Goal: Task Accomplishment & Management: Complete application form

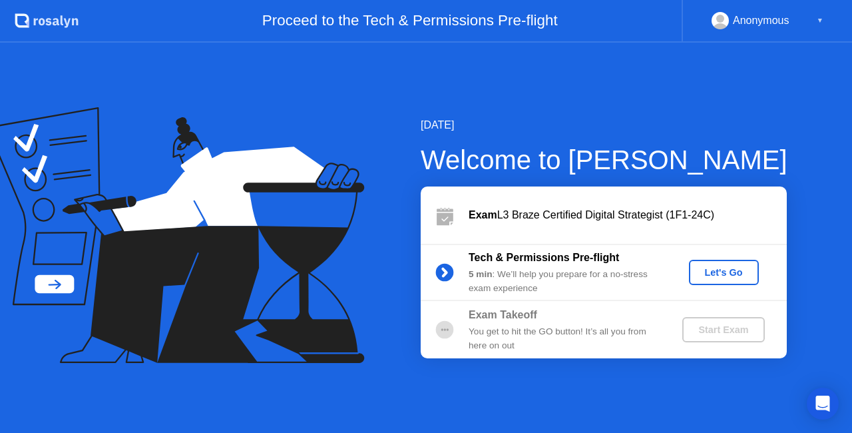
click at [821, 20] on div "▼" at bounding box center [820, 20] width 7 height 17
click at [772, 24] on div "Anonymous" at bounding box center [761, 20] width 57 height 17
click at [728, 23] on rect at bounding box center [721, 23] width 22 height 19
click at [711, 74] on div "[DATE] Welcome to [PERSON_NAME] Exam L3 Braze Certified Digital Strategist (1F1…" at bounding box center [426, 238] width 852 height 390
click at [731, 269] on div "Let's Go" at bounding box center [723, 272] width 59 height 11
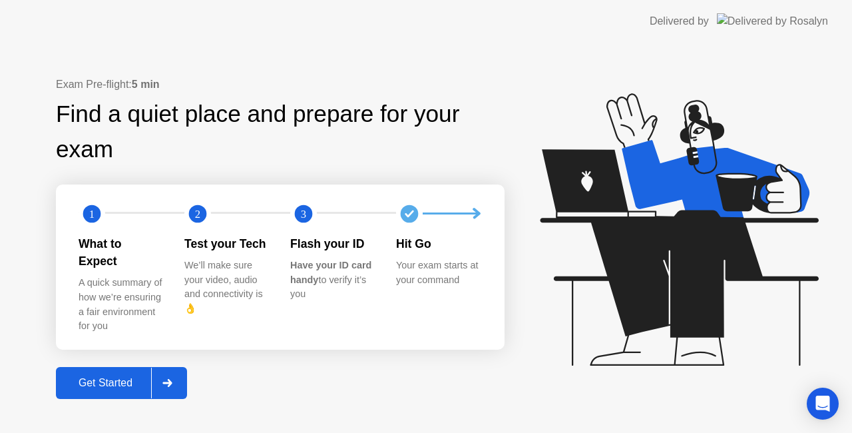
click at [92, 377] on div "Get Started" at bounding box center [105, 383] width 91 height 12
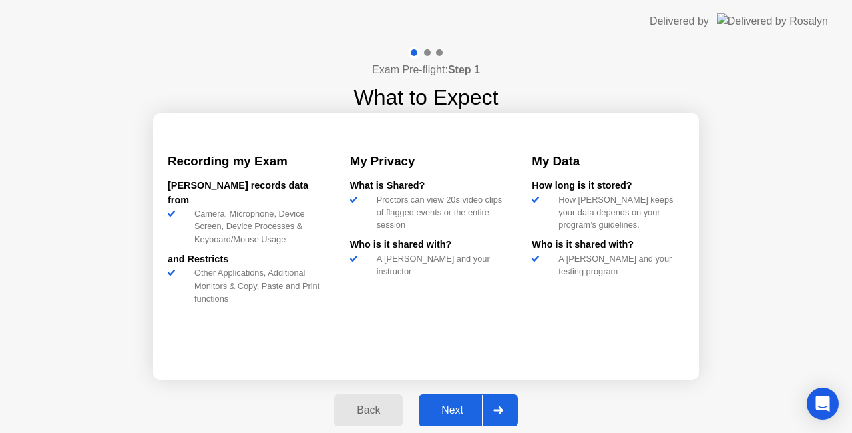
click at [425, 404] on div "Next" at bounding box center [452, 410] width 59 height 12
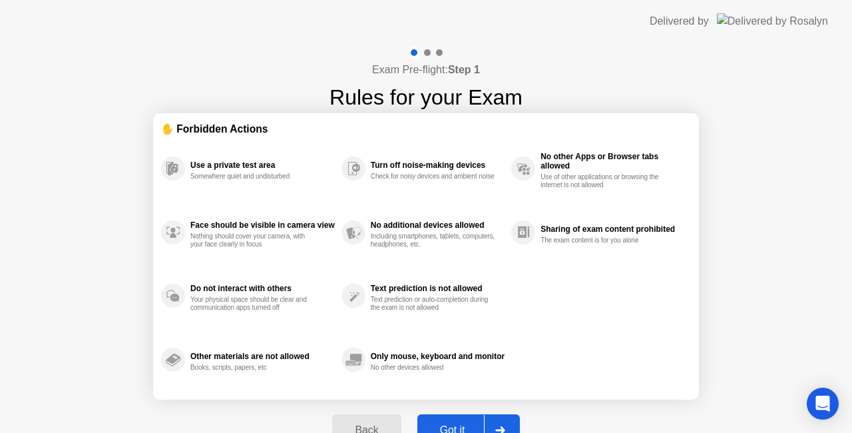
click at [432, 421] on button "Got it" at bounding box center [468, 430] width 103 height 32
select select "**********"
select select "*******"
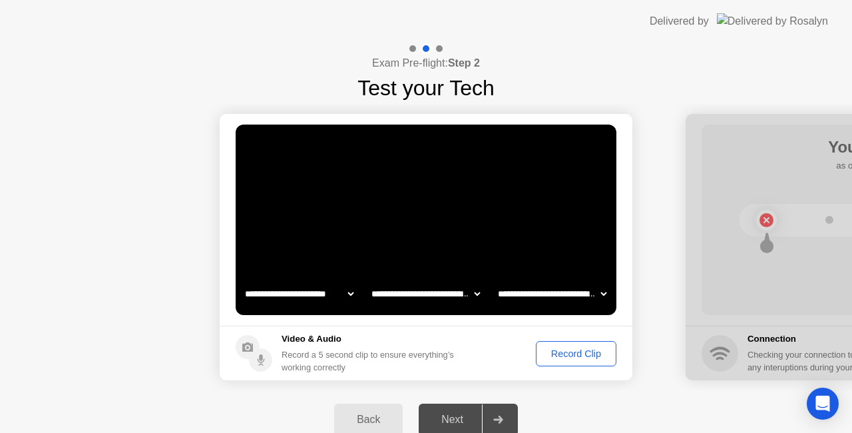
click at [554, 349] on div "Record Clip" at bounding box center [576, 353] width 71 height 11
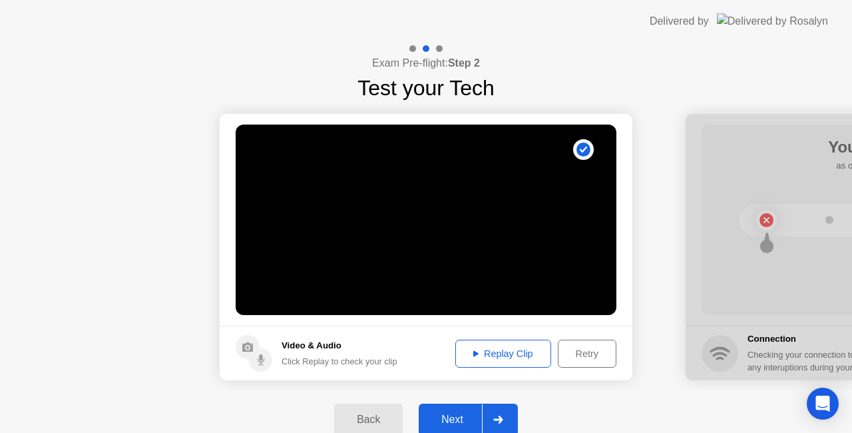
click at [454, 409] on button "Next" at bounding box center [468, 419] width 99 height 32
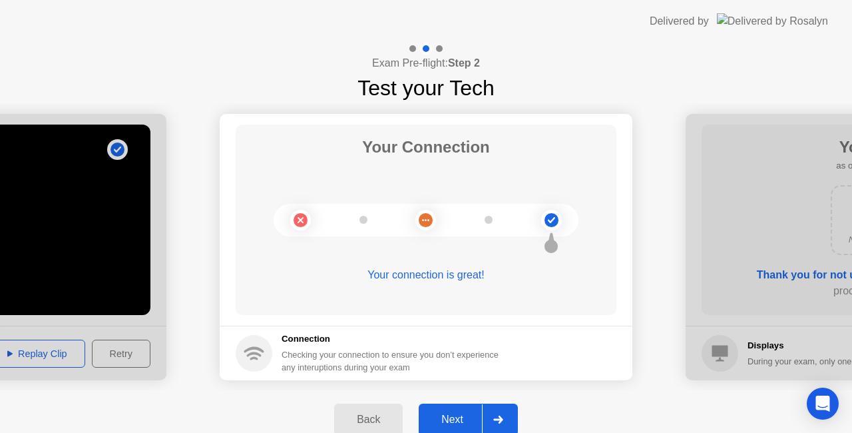
click at [462, 413] on div "Next" at bounding box center [452, 419] width 59 height 12
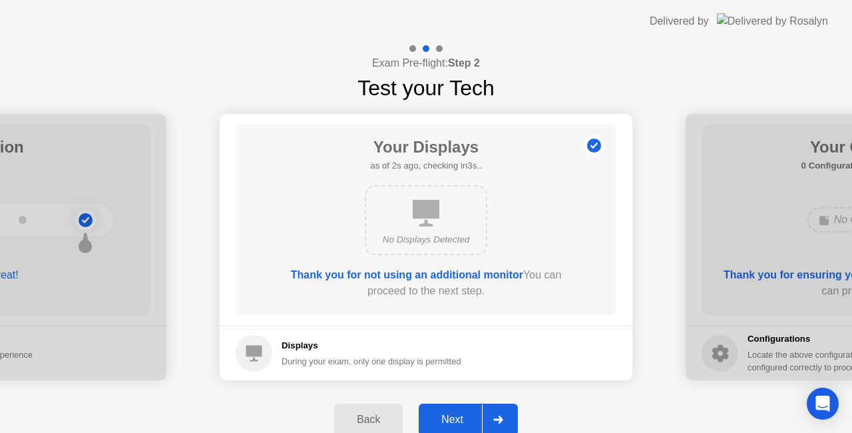
click at [447, 352] on div "Displays During your exam, only one display is permitted" at bounding box center [372, 353] width 180 height 29
click at [420, 276] on b "Thank you for not using an additional monitor" at bounding box center [407, 274] width 232 height 11
click at [459, 417] on div "Next" at bounding box center [452, 419] width 59 height 12
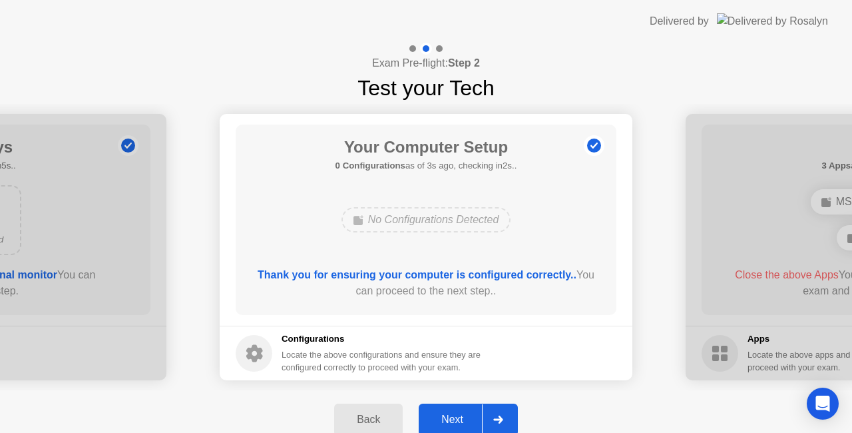
click at [459, 415] on div "Next" at bounding box center [452, 419] width 59 height 12
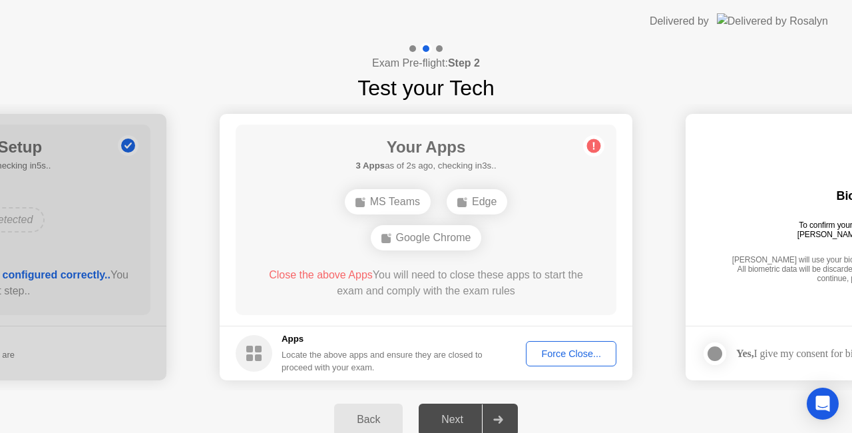
click at [575, 349] on div "Force Close..." at bounding box center [571, 353] width 81 height 11
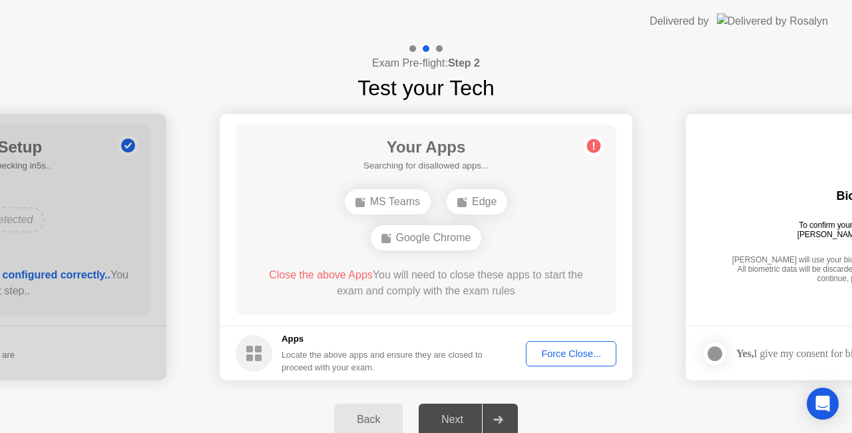
click at [454, 421] on div "Next" at bounding box center [452, 419] width 59 height 12
click at [439, 333] on h5 "Apps" at bounding box center [383, 338] width 202 height 13
click at [445, 222] on div "Google Chrome" at bounding box center [464, 219] width 111 height 25
click at [465, 290] on div "Close the above Apps You will need to close these apps to start the exam and co…" at bounding box center [426, 283] width 343 height 32
click at [373, 217] on div "Edge" at bounding box center [362, 219] width 61 height 25
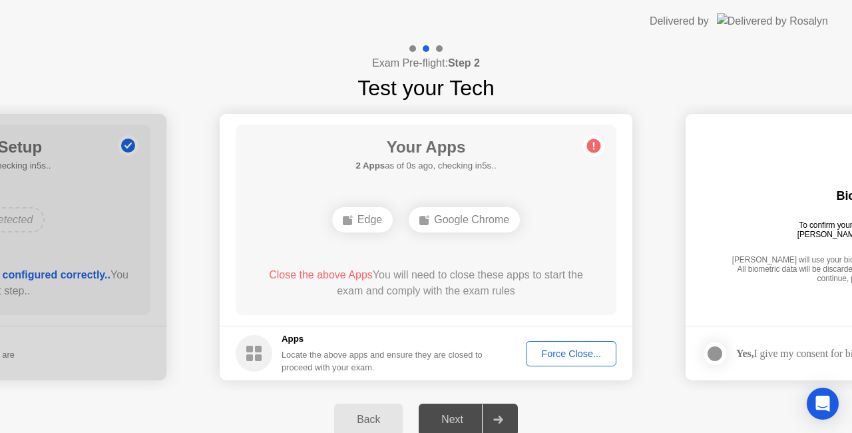
click at [531, 356] on div "Force Close..." at bounding box center [571, 353] width 81 height 11
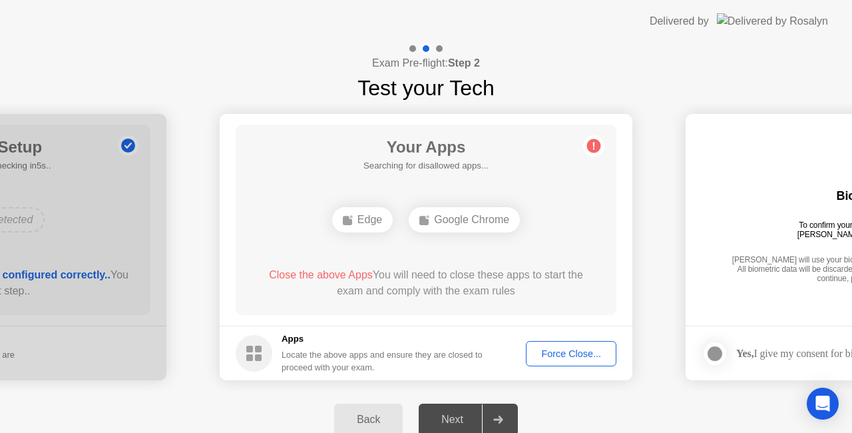
click at [474, 418] on div "Next" at bounding box center [452, 419] width 59 height 12
click at [481, 417] on div "Next" at bounding box center [452, 419] width 59 height 12
click at [306, 344] on h5 "Apps" at bounding box center [383, 338] width 202 height 13
click at [246, 355] on rect at bounding box center [249, 357] width 7 height 7
click at [371, 346] on div "Apps Locate the above apps and ensure they are closed to proceed with your exam." at bounding box center [383, 352] width 202 height 41
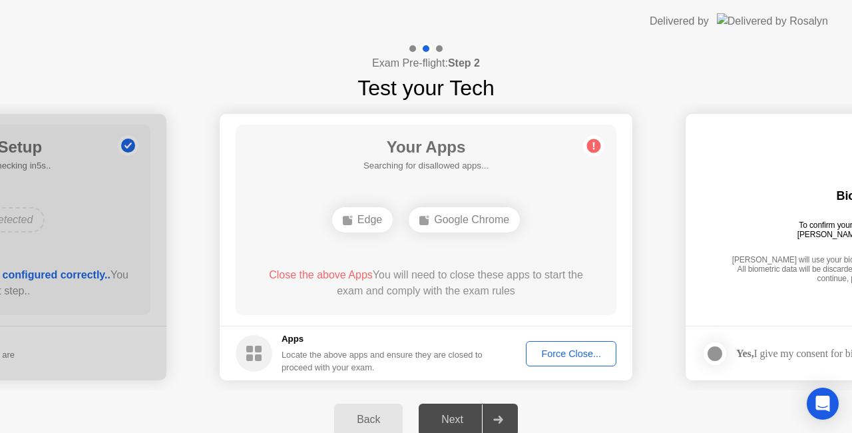
click at [441, 226] on div "Google Chrome" at bounding box center [464, 219] width 111 height 25
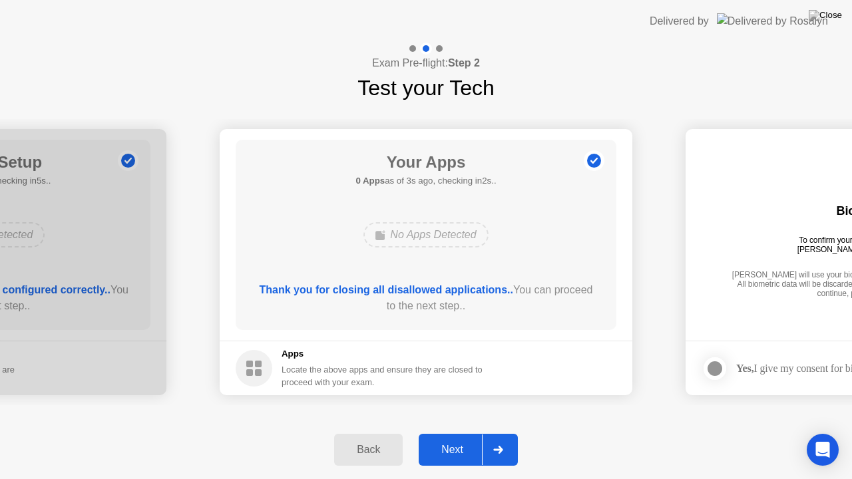
click at [456, 432] on div "Next" at bounding box center [452, 450] width 59 height 12
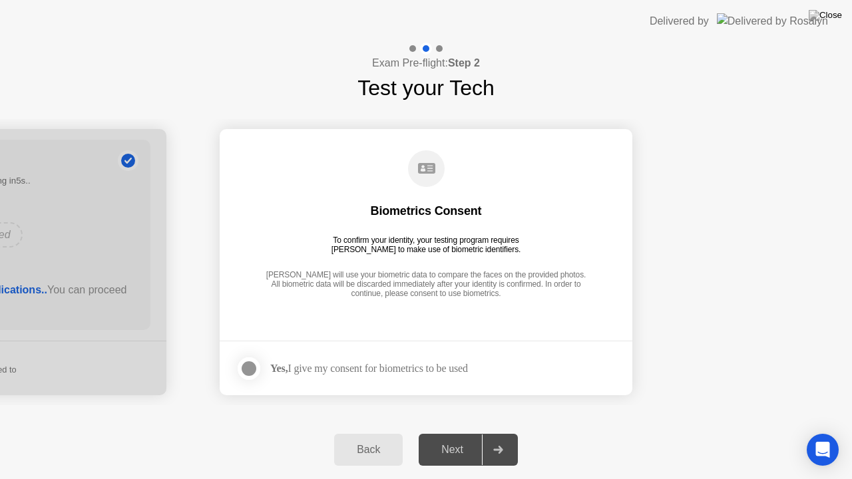
click at [456, 432] on div "Next" at bounding box center [452, 450] width 59 height 12
click at [421, 162] on circle at bounding box center [426, 168] width 37 height 37
click at [468, 362] on div "Yes, I give my consent for biometrics to be used" at bounding box center [369, 368] width 198 height 13
click at [247, 369] on div at bounding box center [249, 369] width 16 height 16
click at [447, 432] on div "Next" at bounding box center [452, 450] width 59 height 12
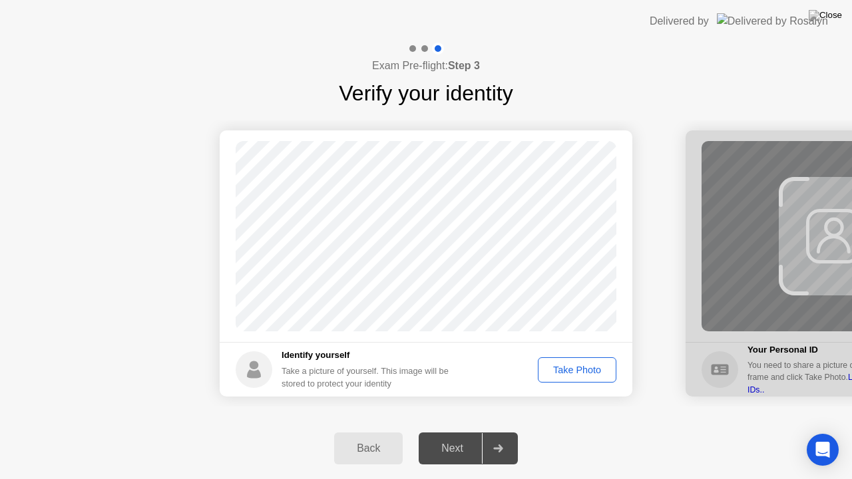
click at [593, 369] on div "Take Photo" at bounding box center [577, 370] width 69 height 11
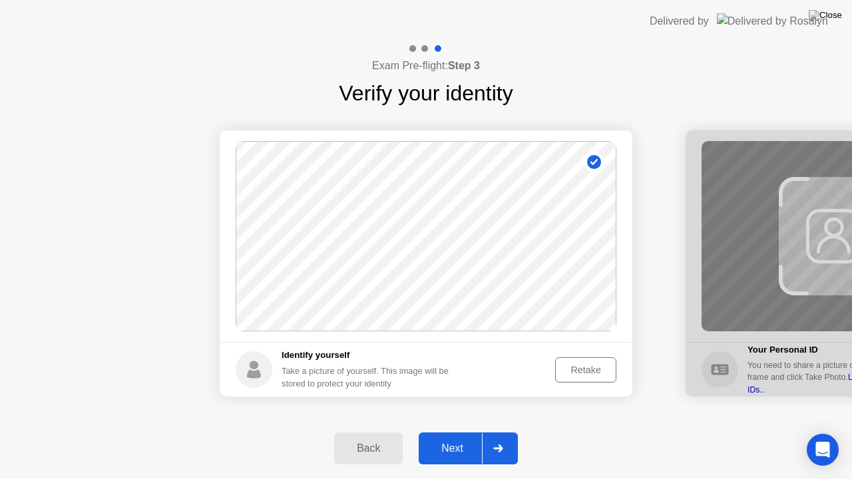
click at [463, 432] on button "Next" at bounding box center [468, 449] width 99 height 32
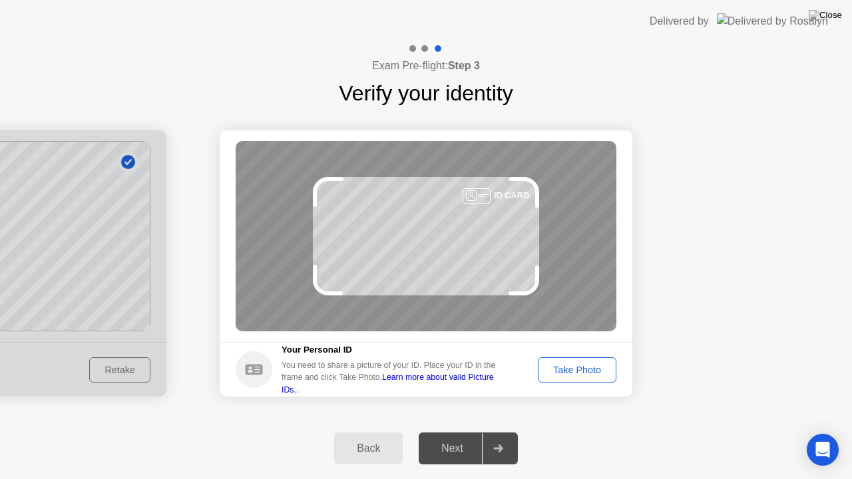
click at [451, 386] on link "Learn more about valid Picture IDs.." at bounding box center [388, 383] width 212 height 21
click at [561, 371] on div "Take Photo" at bounding box center [577, 370] width 69 height 11
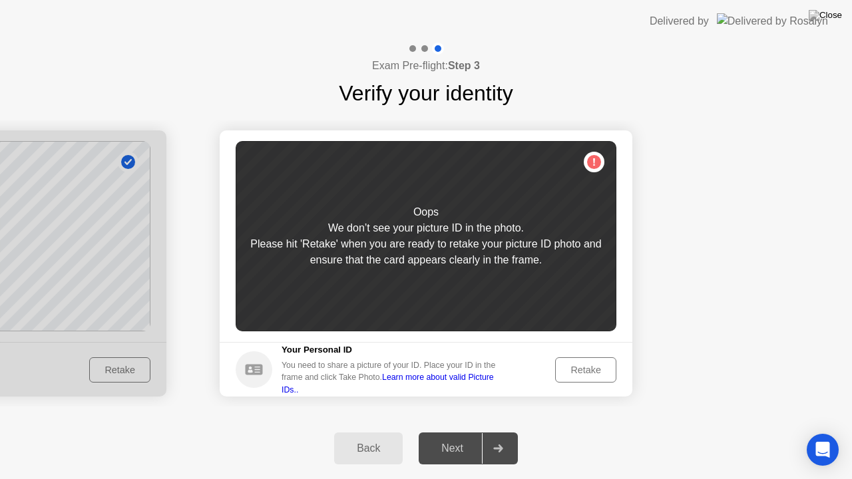
click at [599, 168] on div "Oops We don’t see your picture ID in the photo. Please hit 'Retake' when you ar…" at bounding box center [426, 236] width 381 height 190
click at [607, 365] on div "Retake" at bounding box center [586, 370] width 52 height 11
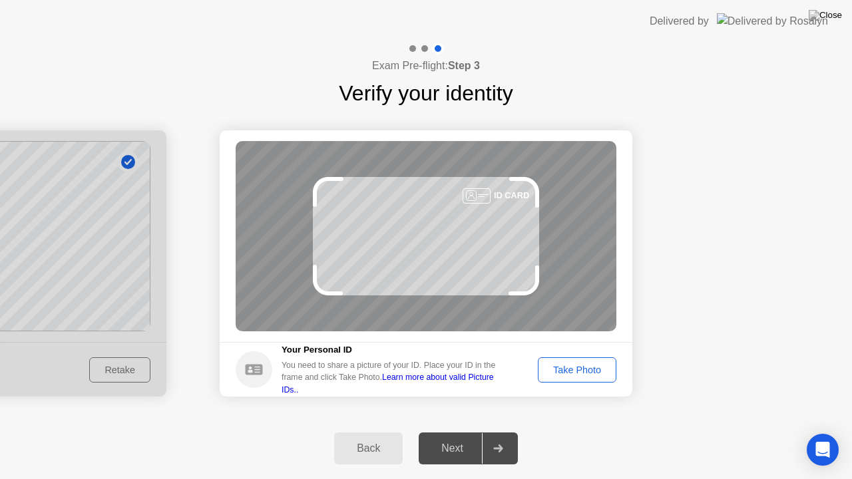
click at [543, 373] on div "Take Photo" at bounding box center [577, 370] width 69 height 11
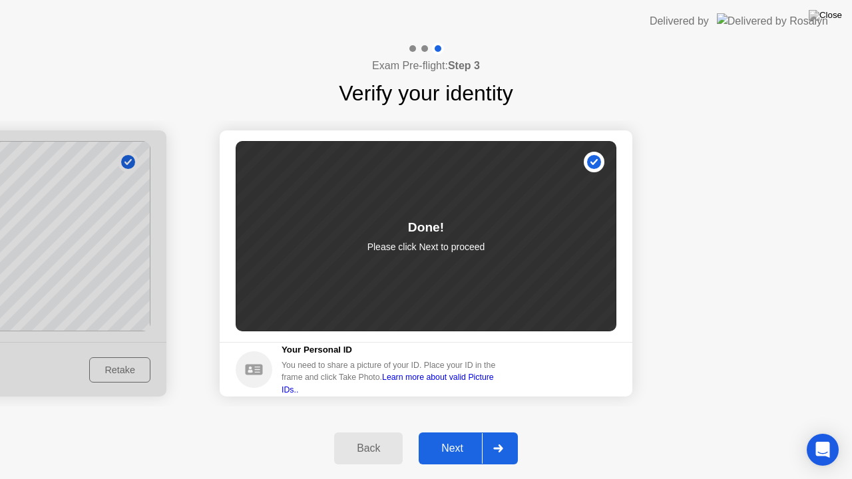
click at [429, 432] on div "Next" at bounding box center [452, 449] width 59 height 12
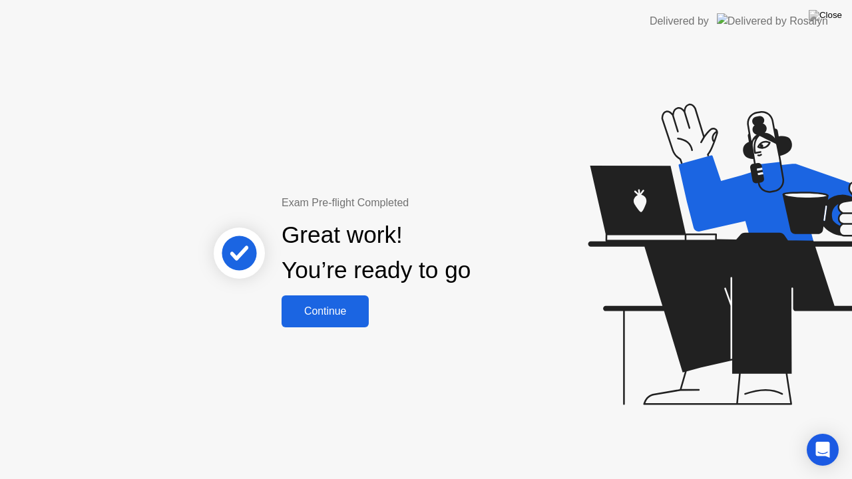
click at [348, 309] on div "Continue" at bounding box center [325, 312] width 79 height 12
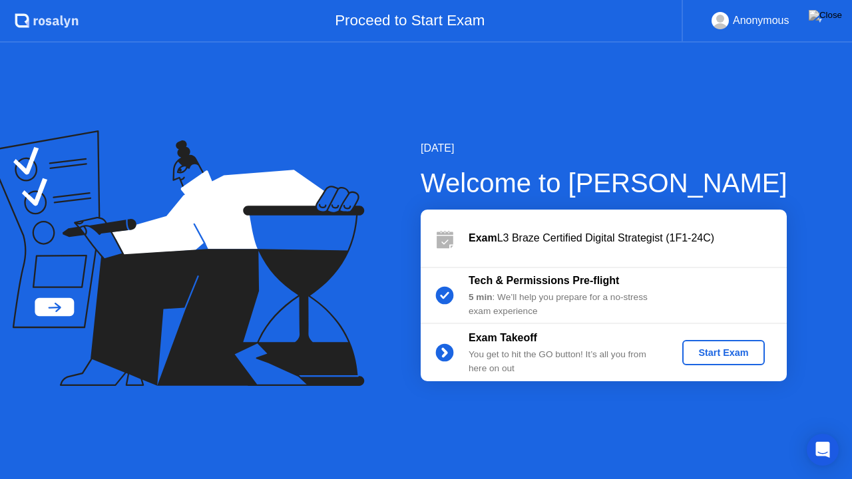
click at [732, 19] on div "Anonymous" at bounding box center [751, 20] width 78 height 17
click at [421, 432] on div "[DATE] Welcome to [PERSON_NAME] Exam L3 Braze Certified Digital Strategist (1F1…" at bounding box center [426, 261] width 852 height 437
click at [774, 14] on div "Anonymous" at bounding box center [761, 20] width 57 height 17
click at [724, 15] on rect at bounding box center [721, 23] width 22 height 19
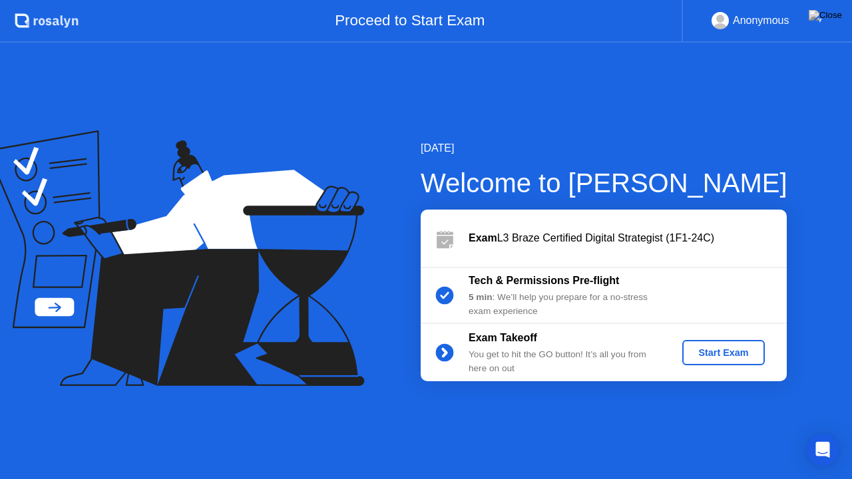
click at [724, 15] on rect at bounding box center [721, 23] width 22 height 19
click at [744, 15] on div "Anonymous" at bounding box center [761, 20] width 57 height 17
click at [766, 17] on div "Anonymous" at bounding box center [761, 20] width 57 height 17
click at [772, 18] on div "Anonymous" at bounding box center [761, 20] width 57 height 17
click at [832, 17] on img at bounding box center [825, 15] width 33 height 11
